Goal: Answer question/provide support

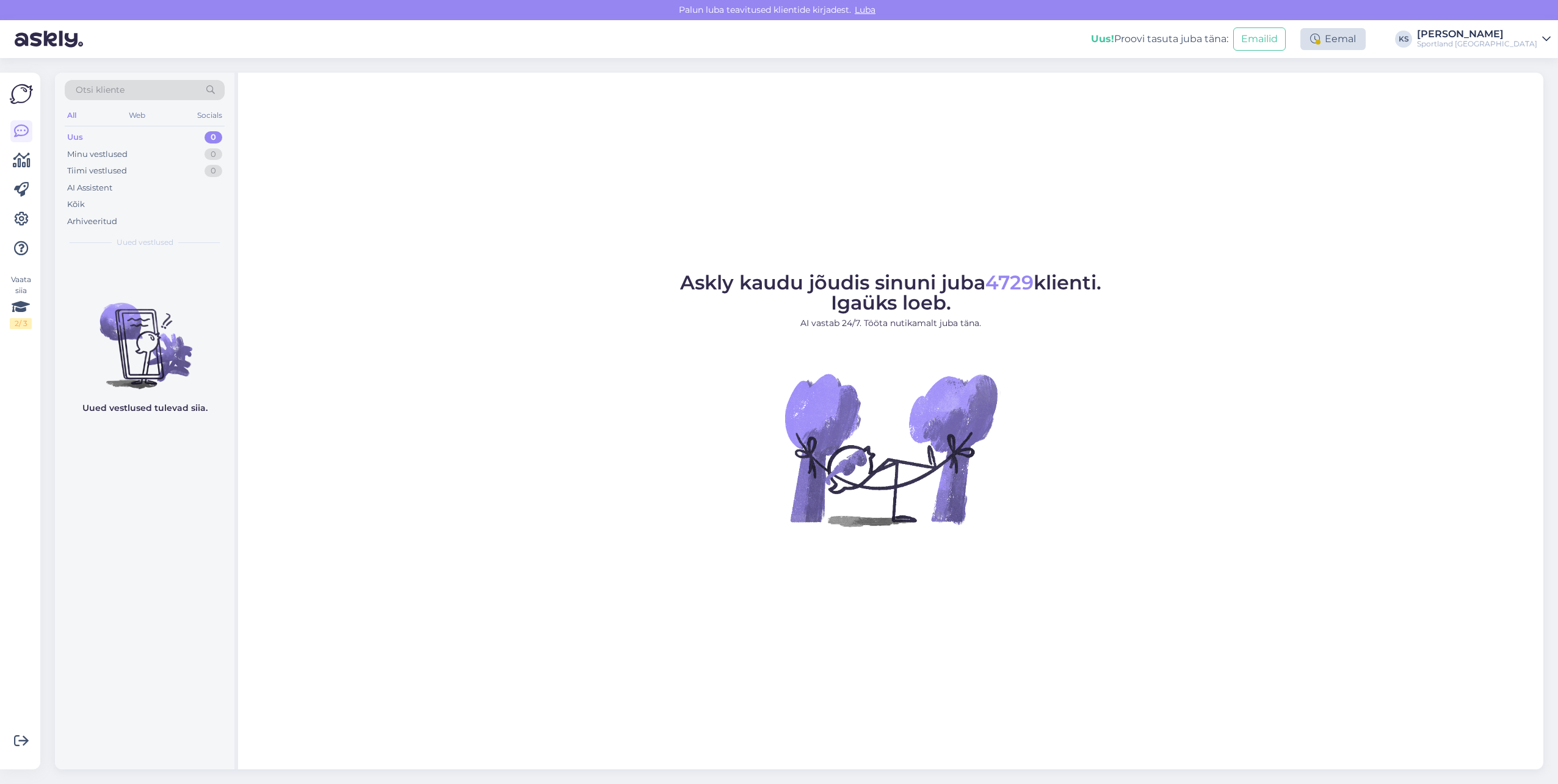
click at [1366, 34] on div "Eemal" at bounding box center [1333, 39] width 66 height 22
drag, startPoint x: 1357, startPoint y: 187, endPoint x: 1359, endPoint y: 194, distance: 7.3
click at [1356, 194] on div "Lõpeta paus Lõpeta paus Pausi lõpp | 10:55" at bounding box center [1292, 193] width 127 height 54
drag, startPoint x: 1359, startPoint y: 194, endPoint x: 1390, endPoint y: 155, distance: 49.8
click at [1324, 194] on button "Lõpeta paus" at bounding box center [1292, 197] width 62 height 13
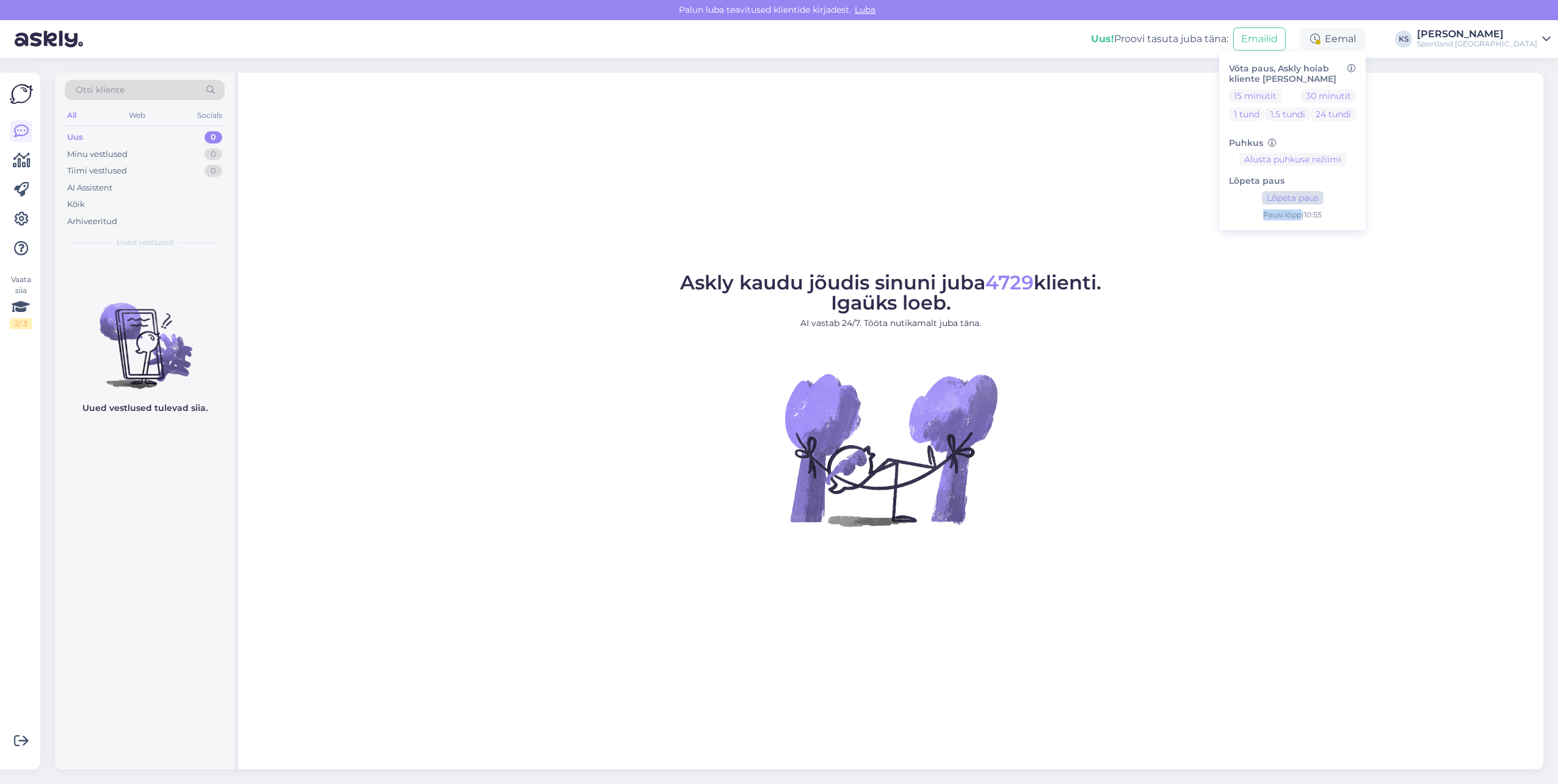
click at [1355, 203] on div "Lõpeta paus Lõpeta paus Pausi lõpp | 10:55" at bounding box center [1292, 193] width 127 height 54
drag, startPoint x: 1355, startPoint y: 203, endPoint x: 1404, endPoint y: 159, distance: 65.9
click at [1355, 189] on div "Lõpeta paus Lõpeta paus Pausi lõpp | 10:55" at bounding box center [1292, 193] width 127 height 54
click at [1324, 196] on button "Lõpeta paus" at bounding box center [1292, 197] width 62 height 13
click at [1518, 39] on div "Sportland [GEOGRAPHIC_DATA]" at bounding box center [1476, 43] width 120 height 10
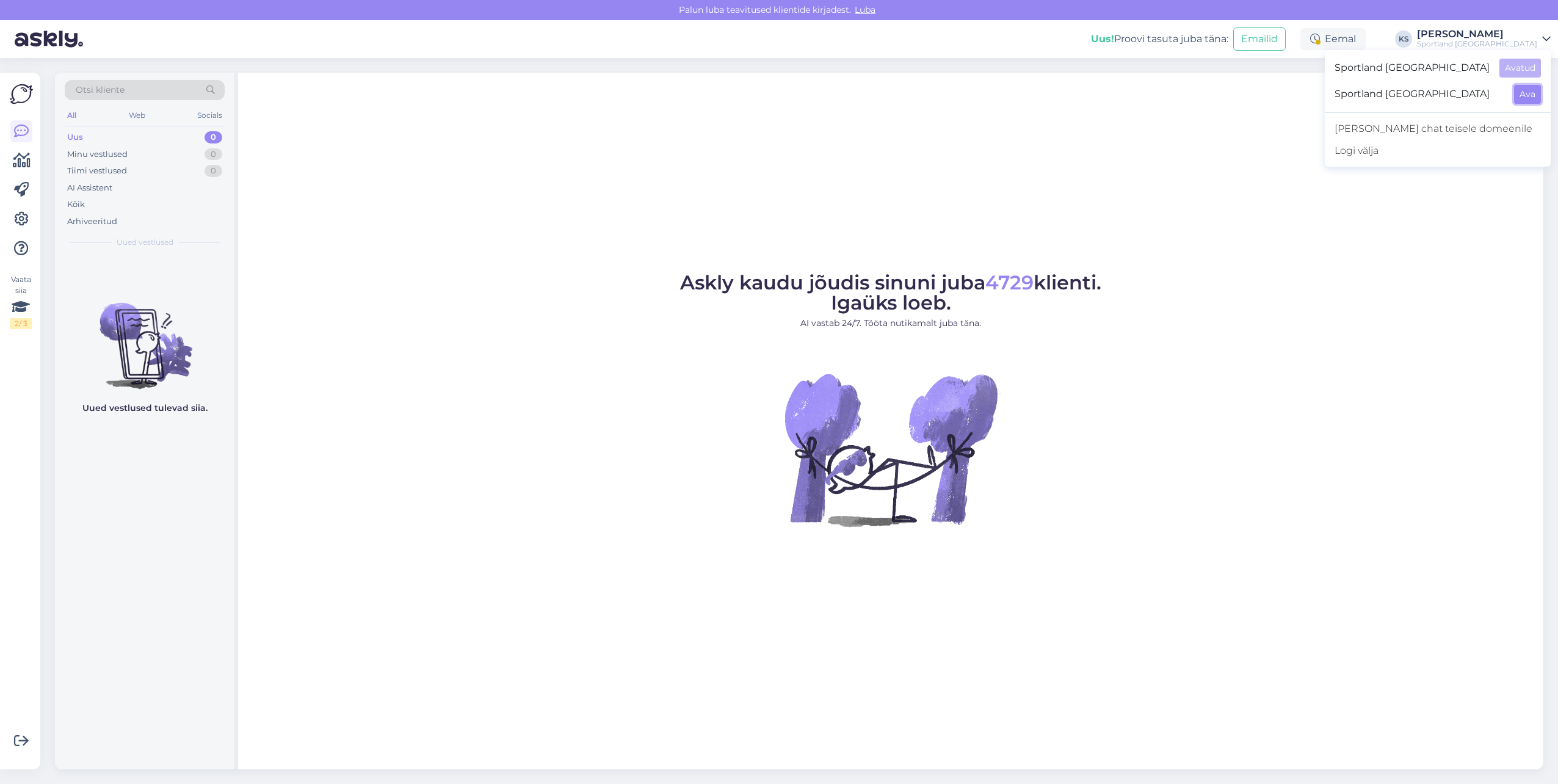
click at [1522, 91] on button "Ava" at bounding box center [1527, 94] width 27 height 19
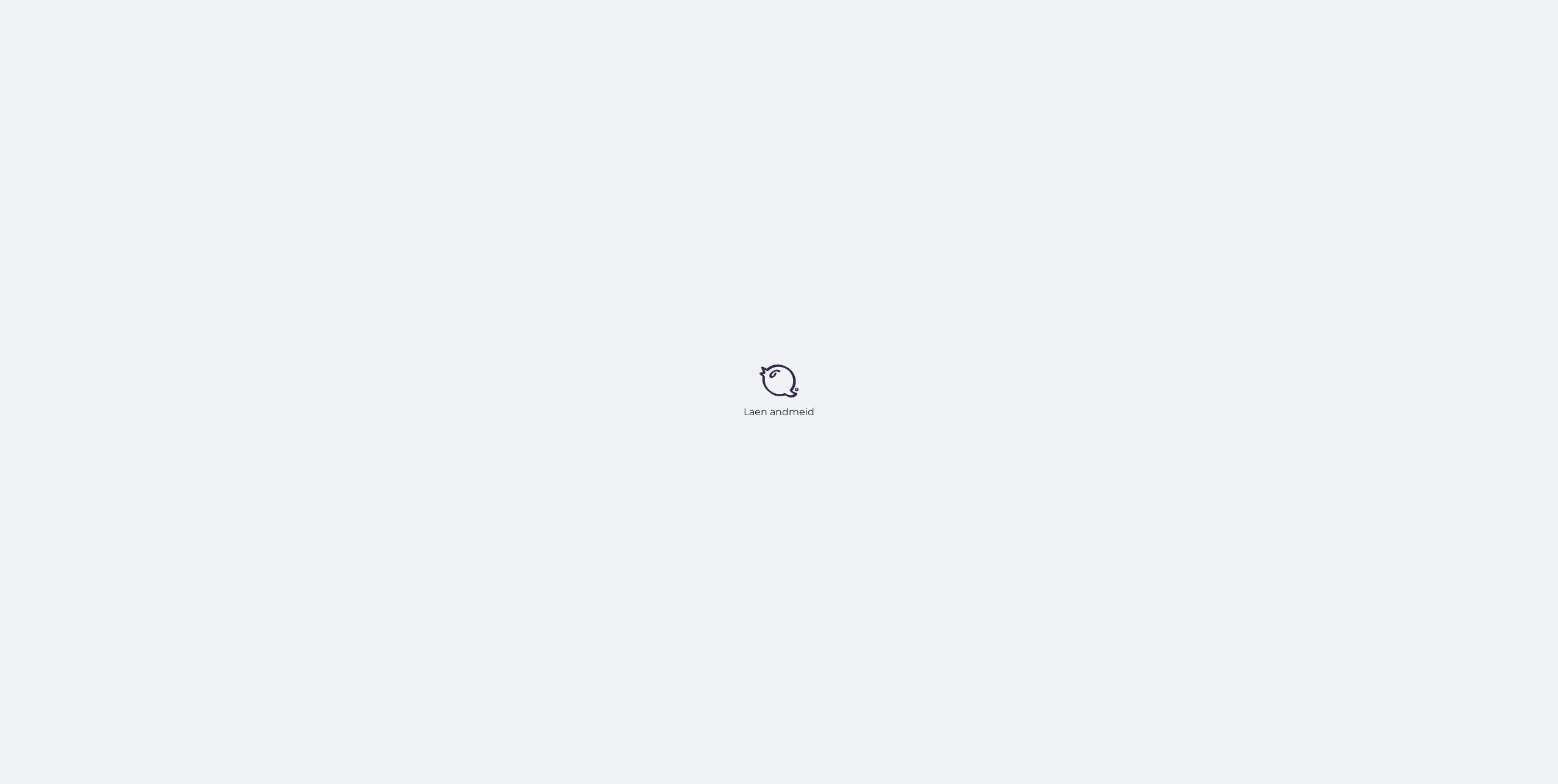
click at [1406, 41] on div "Laen andmeid" at bounding box center [779, 392] width 1558 height 784
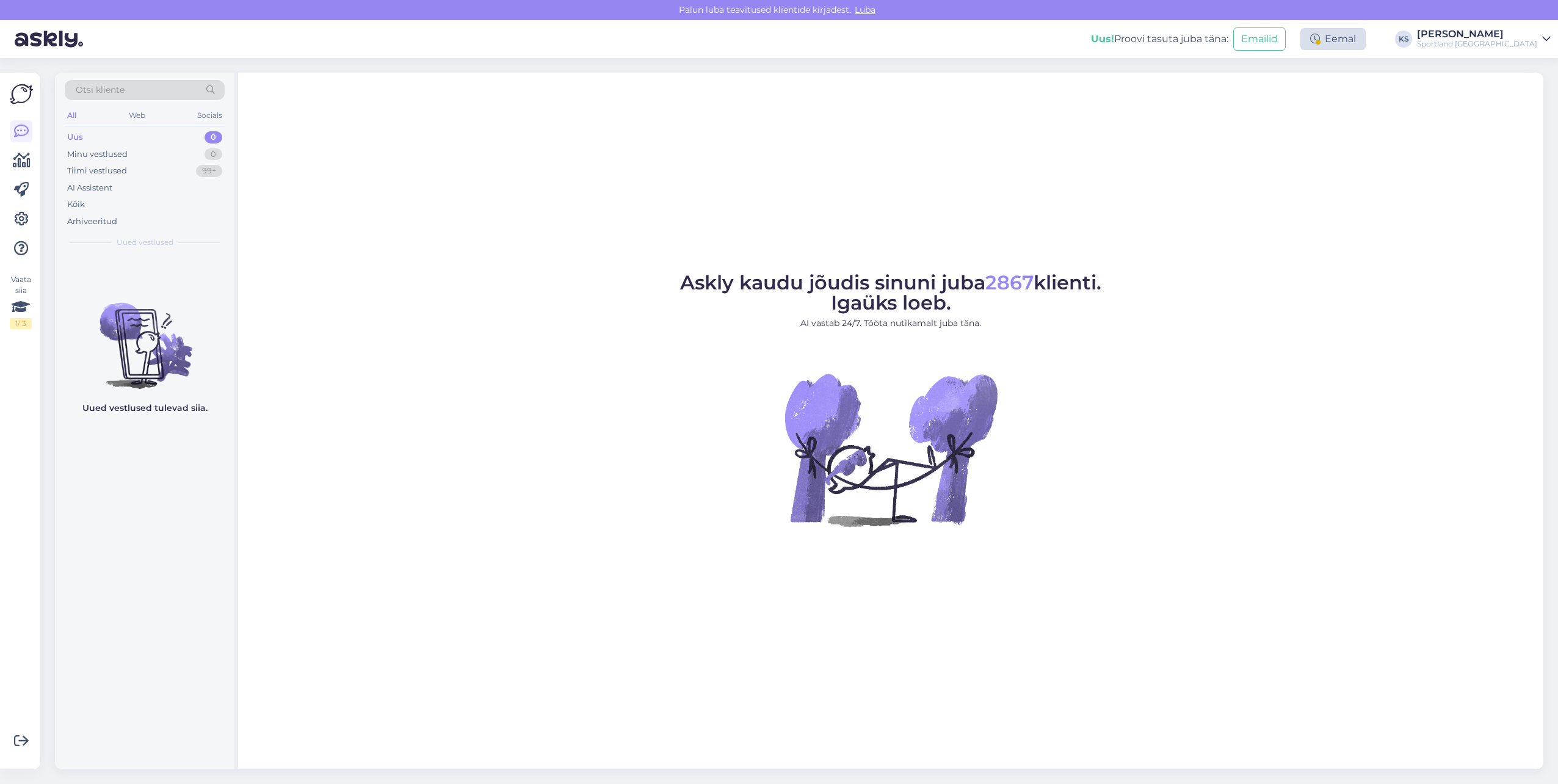
click at [1366, 39] on div "Eemal" at bounding box center [1333, 39] width 66 height 22
click at [1324, 192] on button "Lõpeta paus" at bounding box center [1292, 197] width 62 height 13
click at [1505, 33] on div "[PERSON_NAME]" at bounding box center [1476, 34] width 120 height 10
click at [1528, 69] on button "Ava" at bounding box center [1527, 68] width 27 height 19
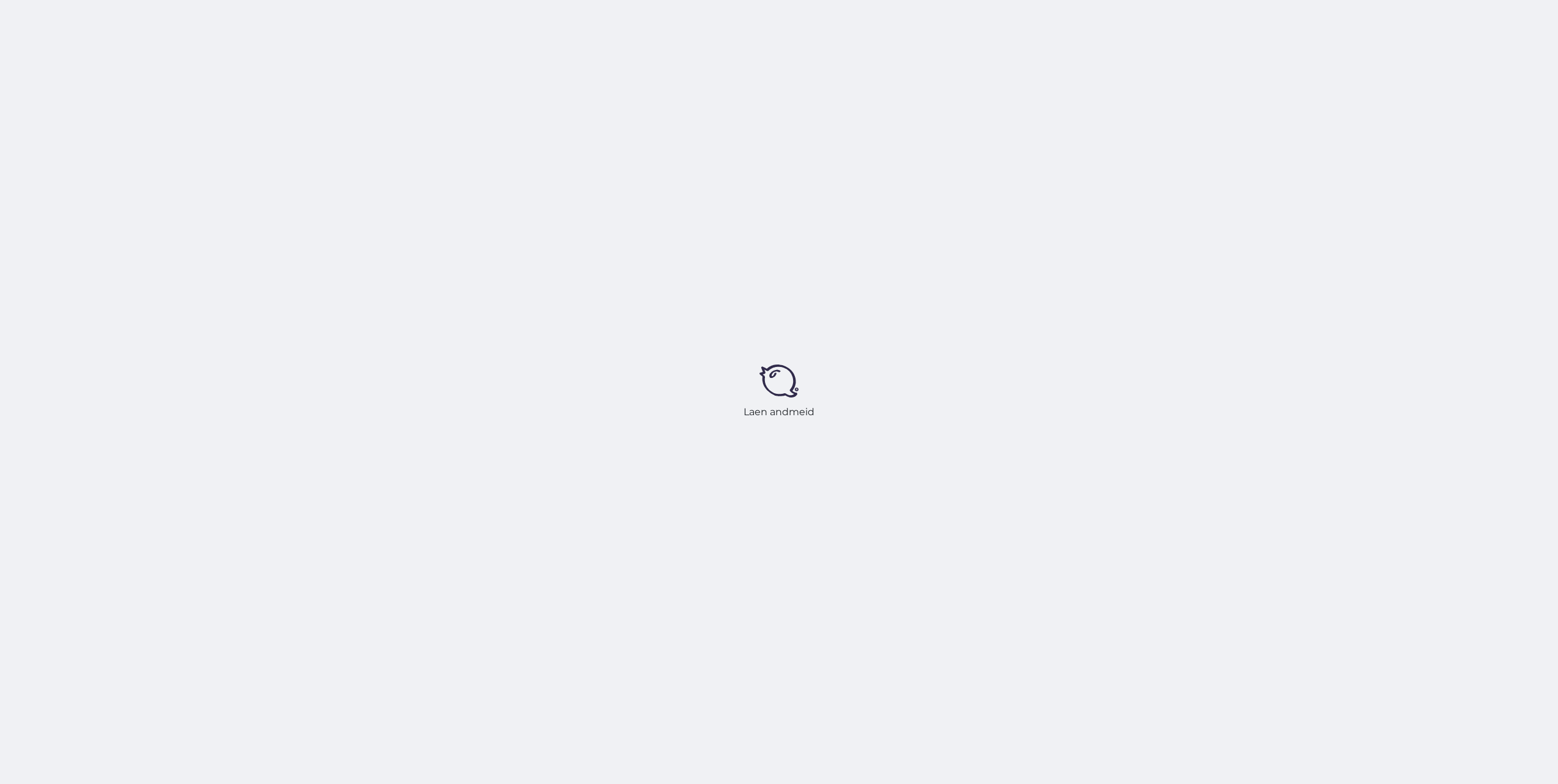
click at [1354, 36] on div "Laen andmeid" at bounding box center [779, 392] width 1558 height 784
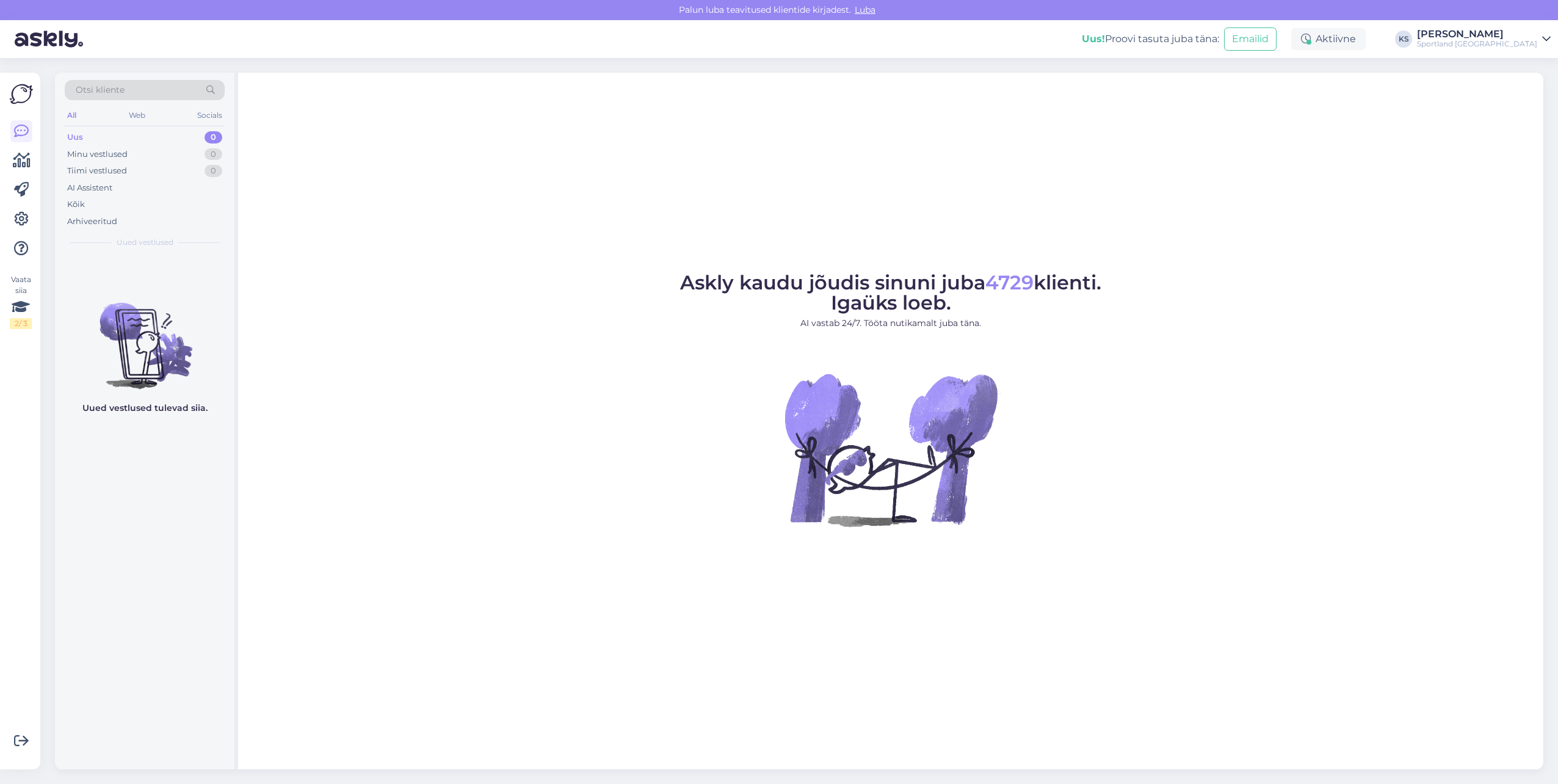
click at [1366, 38] on div "Aktiivne" at bounding box center [1328, 39] width 75 height 22
click at [811, 167] on div "Askly kaudu jõudis sinuni juba 4729 klienti. Igaüks loeb. AI vastab 24/7. Tööta…" at bounding box center [890, 420] width 1305 height 696
click at [1518, 36] on div "[PERSON_NAME]" at bounding box center [1476, 34] width 120 height 10
click at [1526, 85] on button "Ava" at bounding box center [1527, 94] width 27 height 19
click at [1515, 25] on div "Uus! Proovi tasuta juba täna: Emailid Aktiivne KS Kristina Silm Sportland Finla…" at bounding box center [779, 39] width 1558 height 38
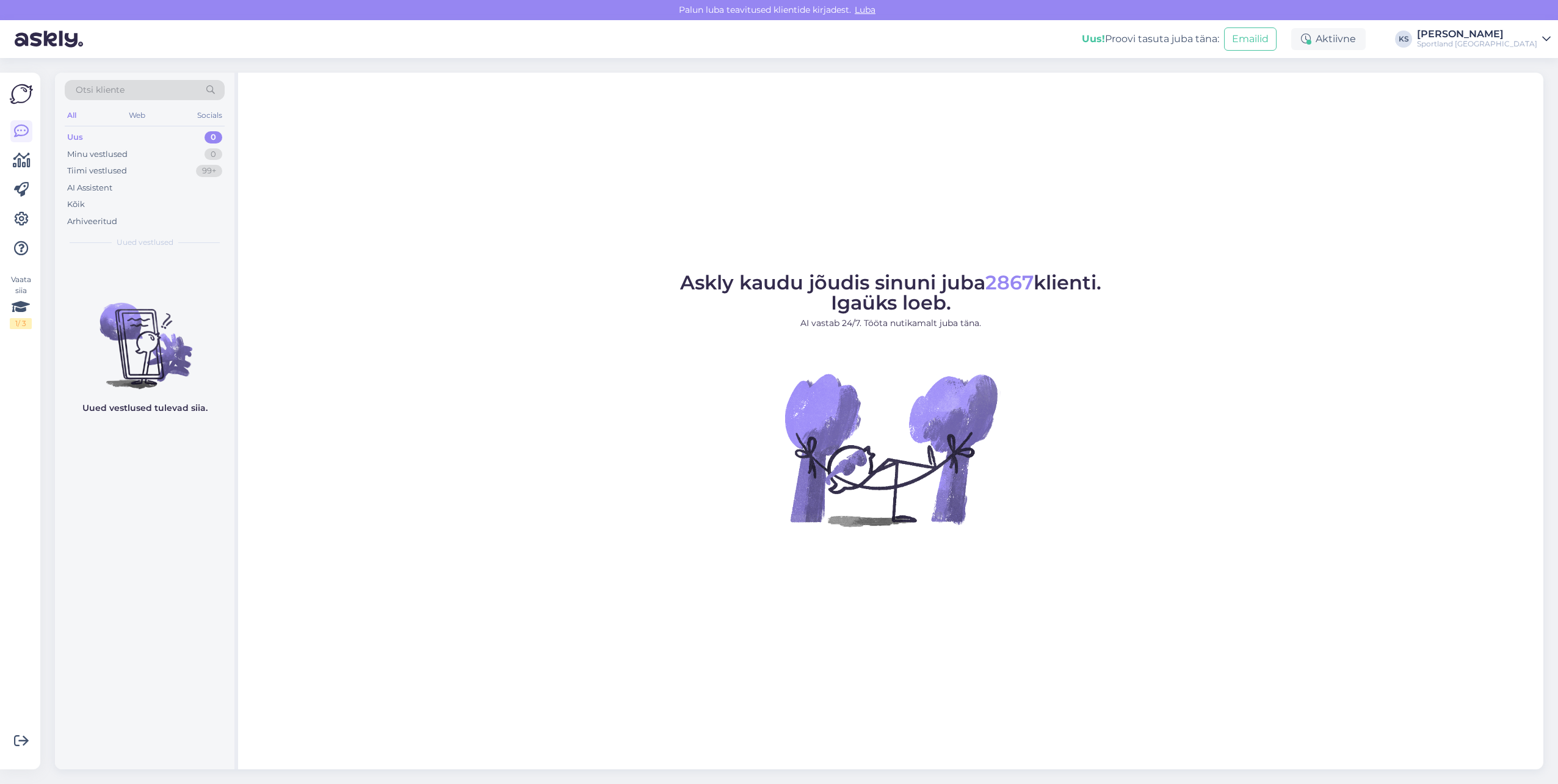
click at [1520, 42] on div "Sportland Finland" at bounding box center [1476, 43] width 120 height 10
click at [1533, 62] on button "Ava" at bounding box center [1527, 68] width 27 height 19
click at [1491, 36] on div "[PERSON_NAME]" at bounding box center [1476, 34] width 120 height 10
click at [1524, 94] on button "Ava" at bounding box center [1527, 94] width 27 height 19
click at [1515, 37] on div "[PERSON_NAME]" at bounding box center [1476, 34] width 120 height 10
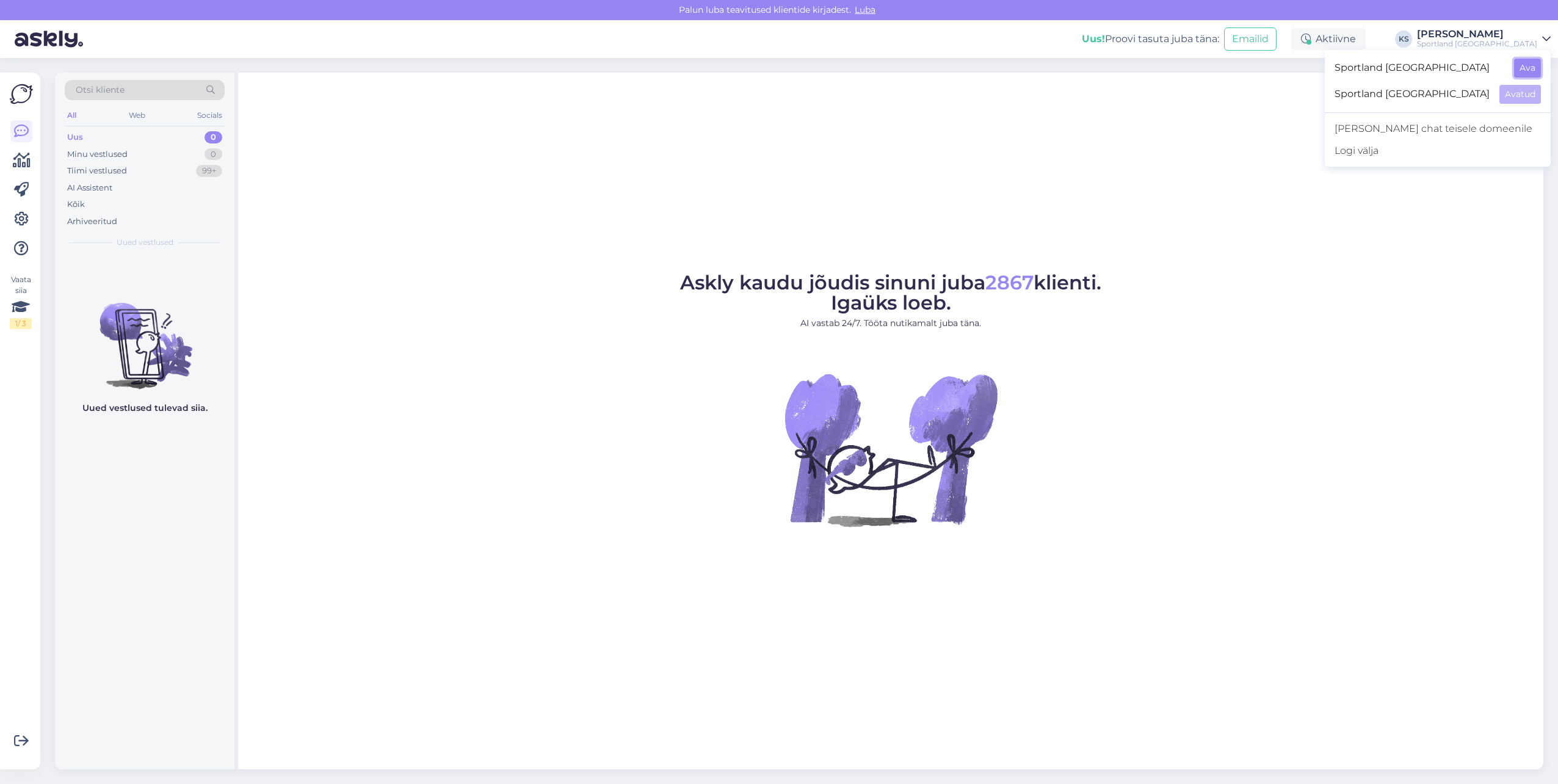
click at [1523, 61] on button "Ava" at bounding box center [1527, 68] width 27 height 19
